Goal: Check status

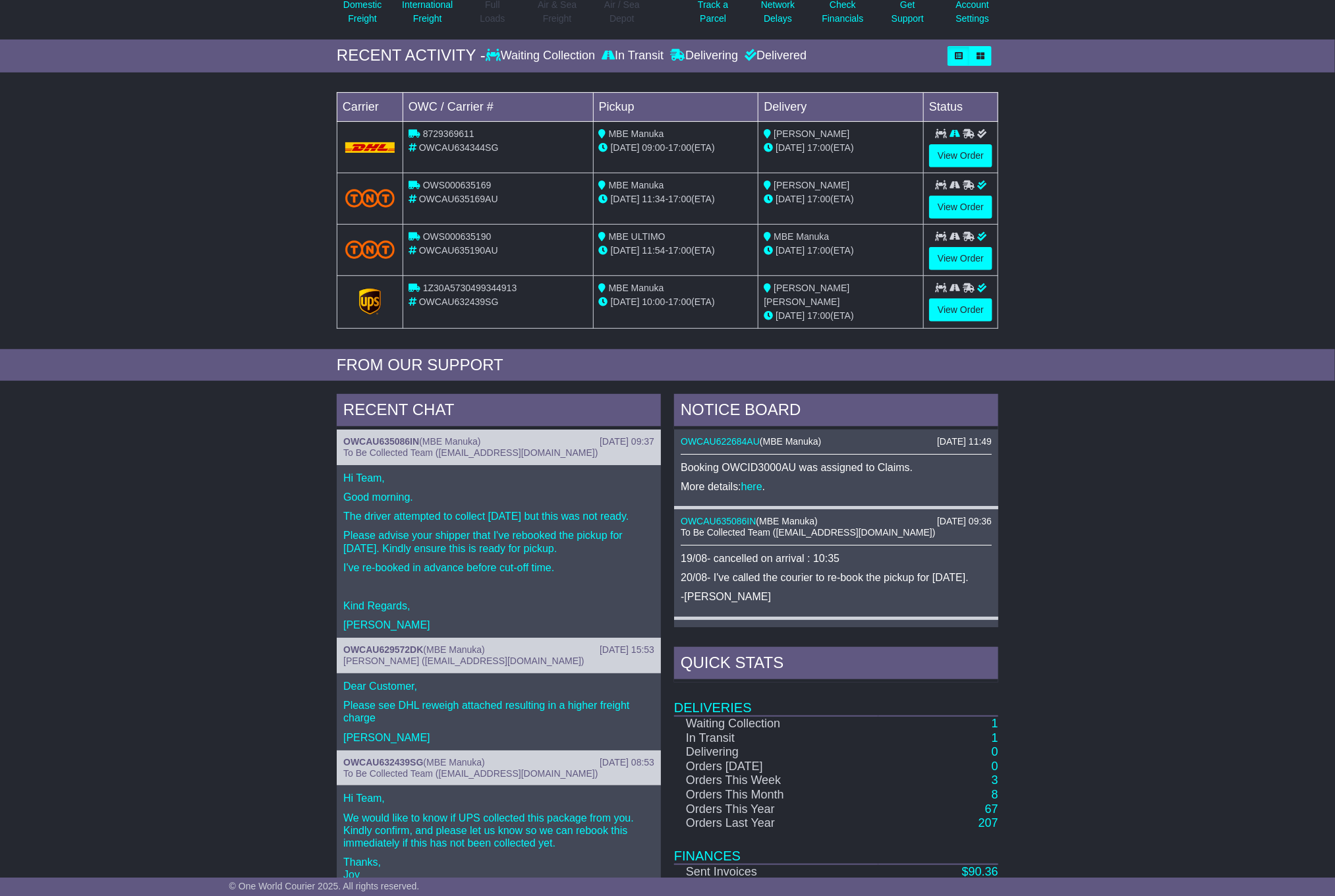
scroll to position [261, 0]
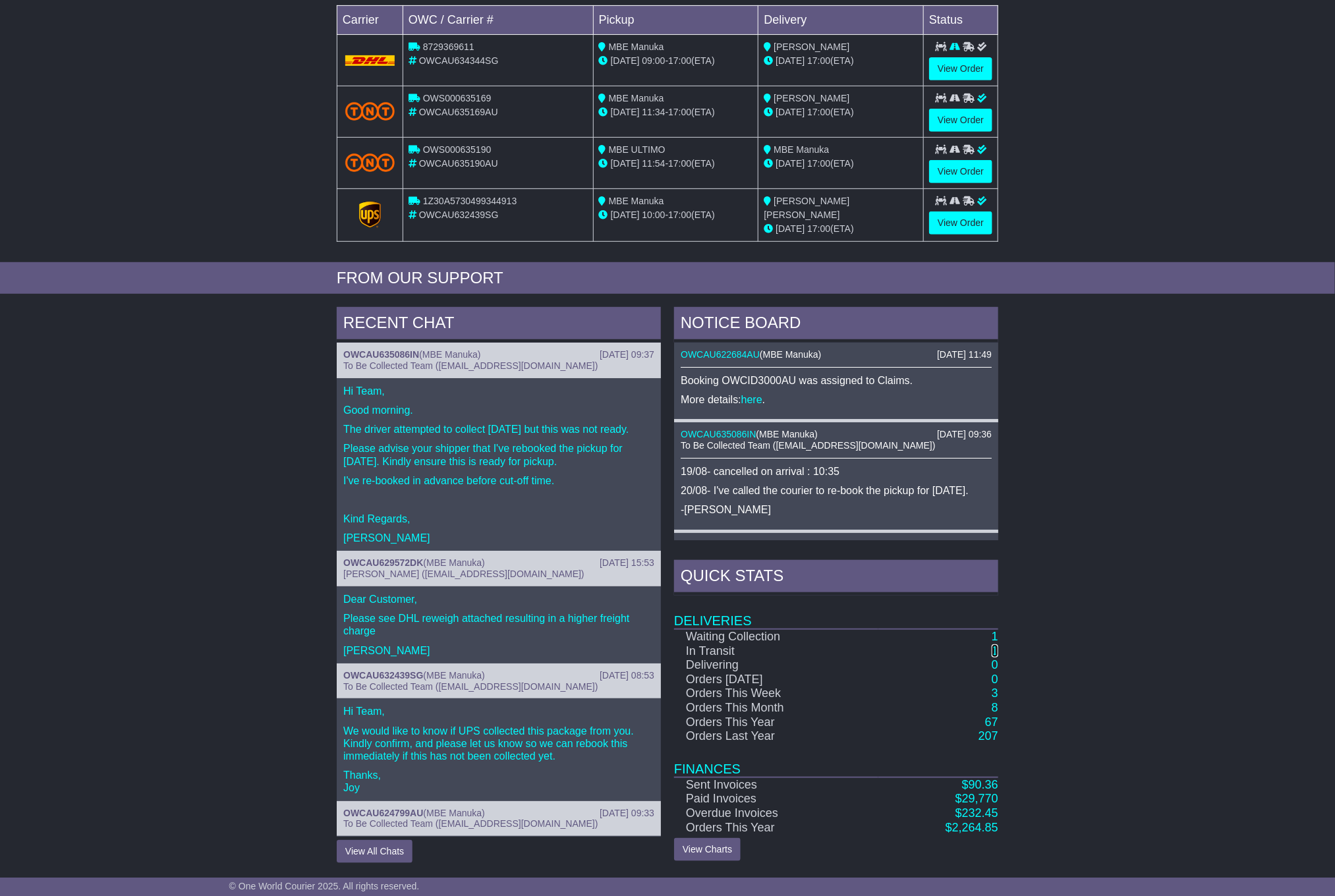
click at [996, 653] on link "1" at bounding box center [995, 651] width 7 height 13
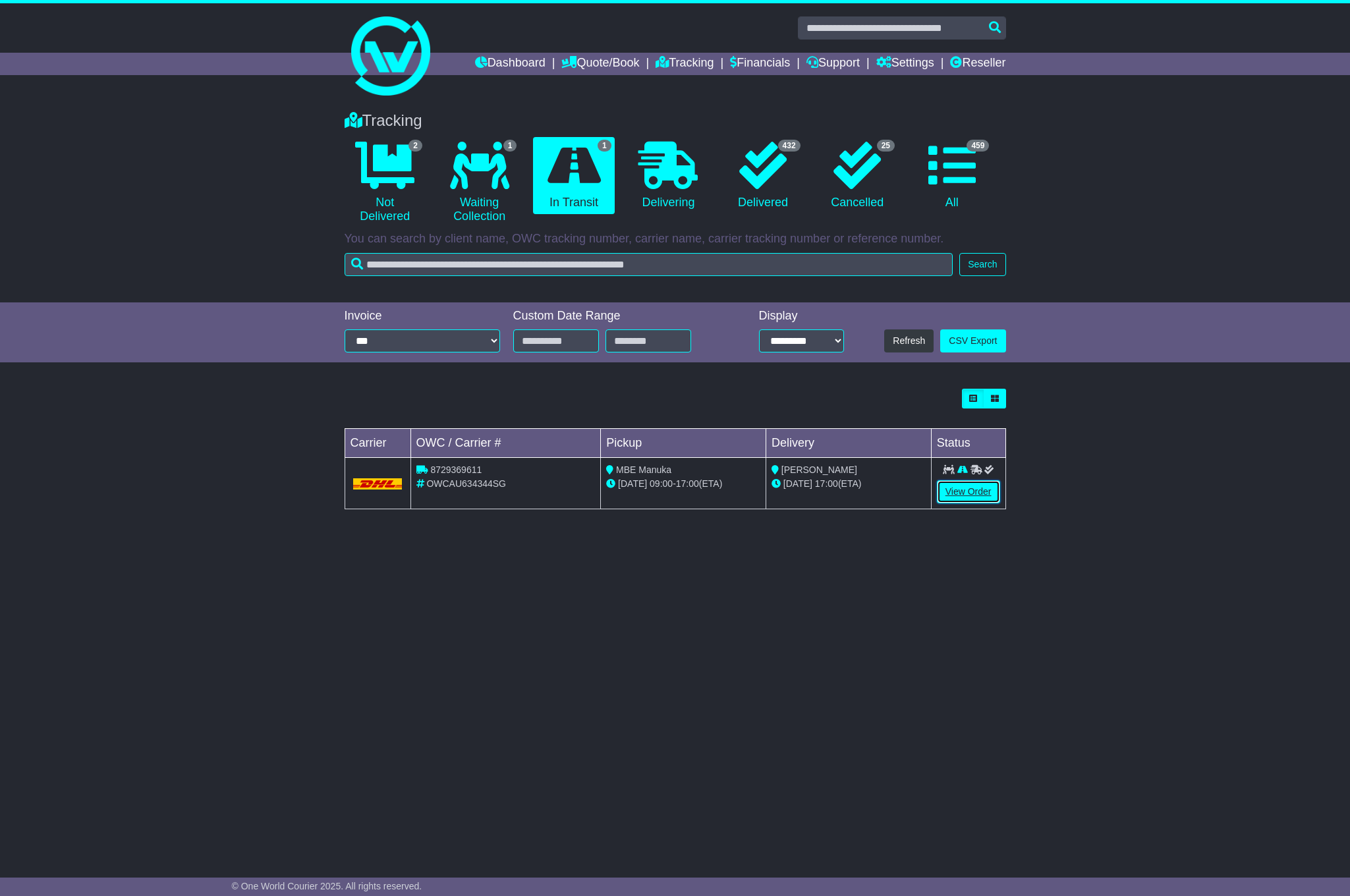
click at [968, 499] on link "View Order" at bounding box center [968, 491] width 63 height 23
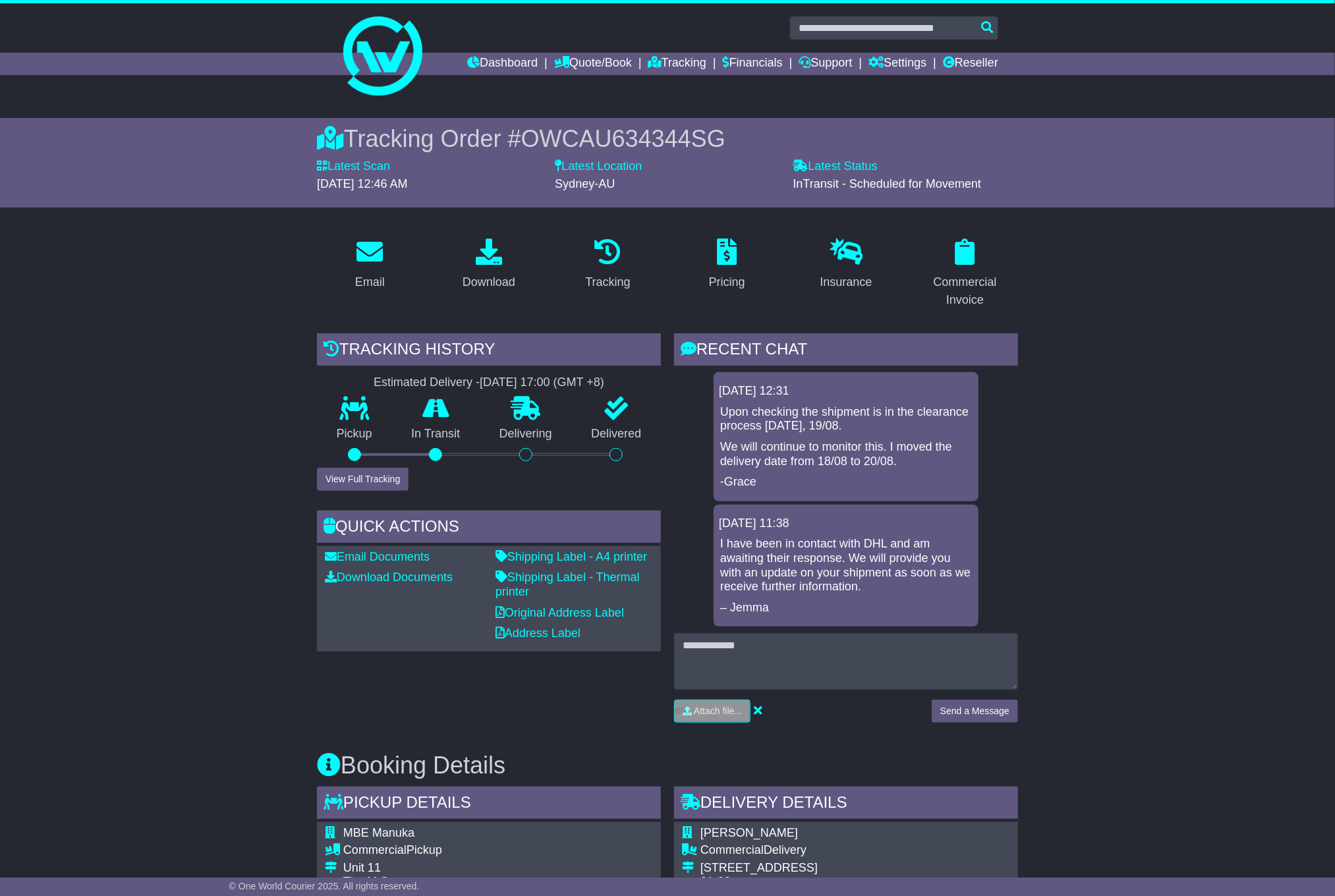
click at [634, 141] on span "OWCAU634344SG" at bounding box center [623, 138] width 205 height 27
copy span "OWCAU634344SG"
